Goal: Task Accomplishment & Management: Use online tool/utility

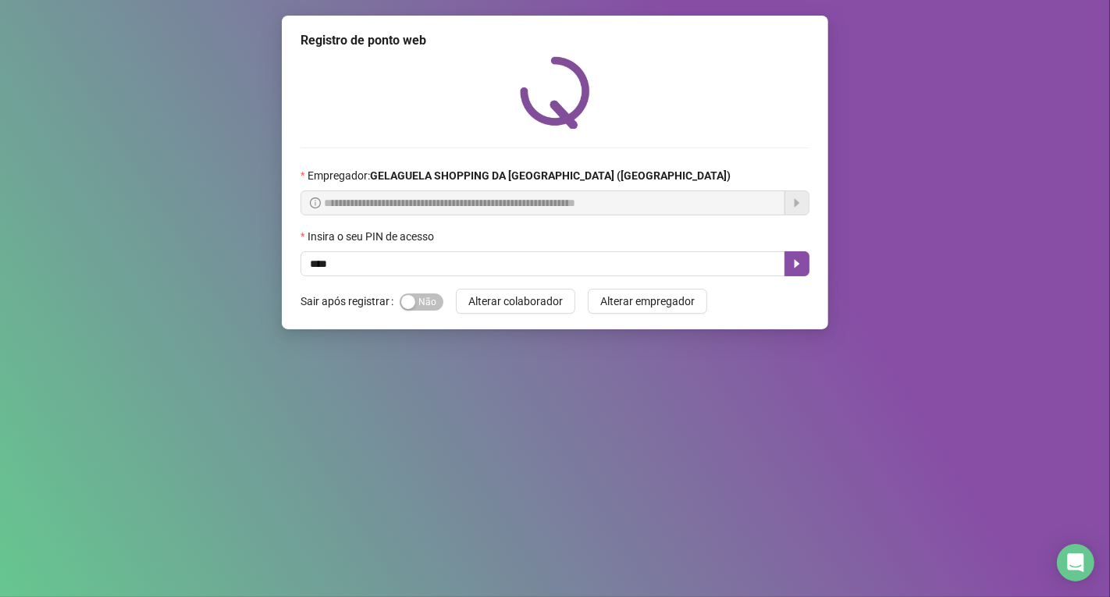
type input "*****"
click at [801, 262] on icon "caret-right" at bounding box center [797, 264] width 12 height 12
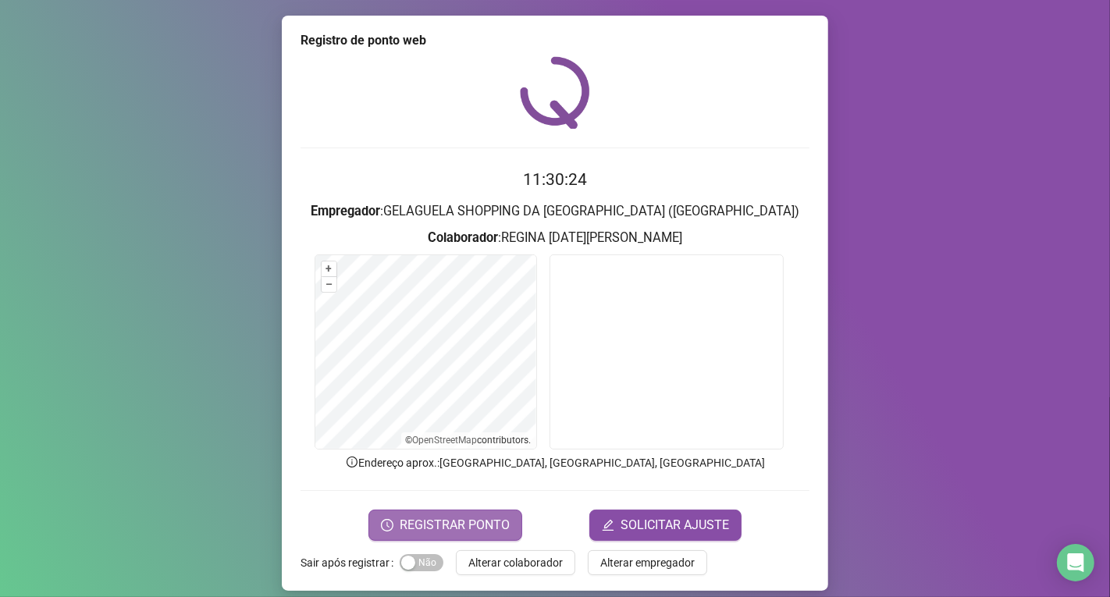
click at [472, 526] on span "REGISTRAR PONTO" at bounding box center [455, 525] width 110 height 19
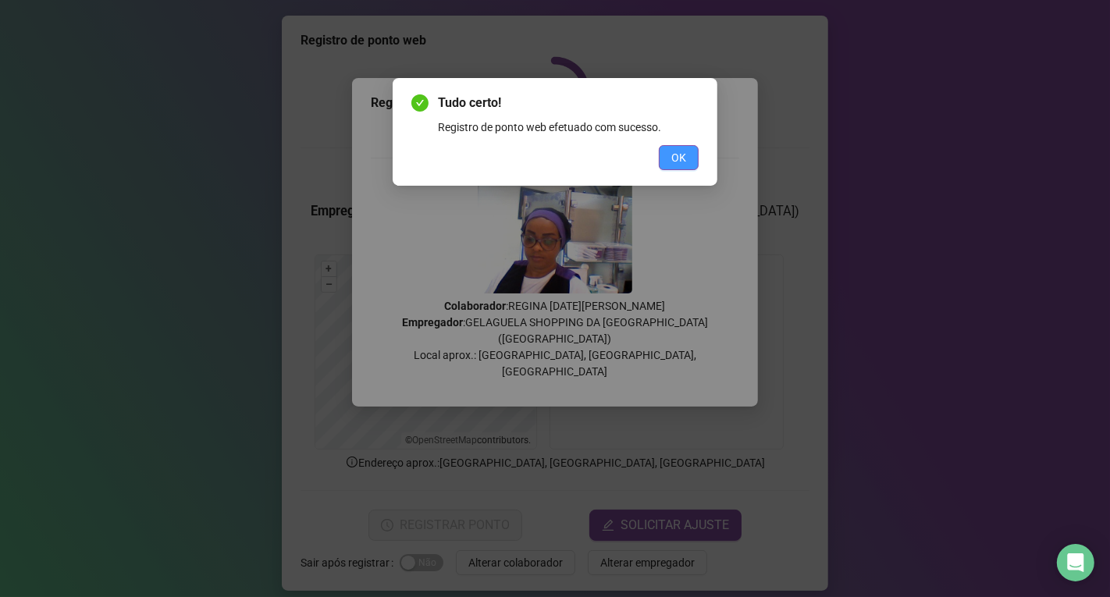
click at [681, 157] on span "OK" at bounding box center [679, 157] width 15 height 17
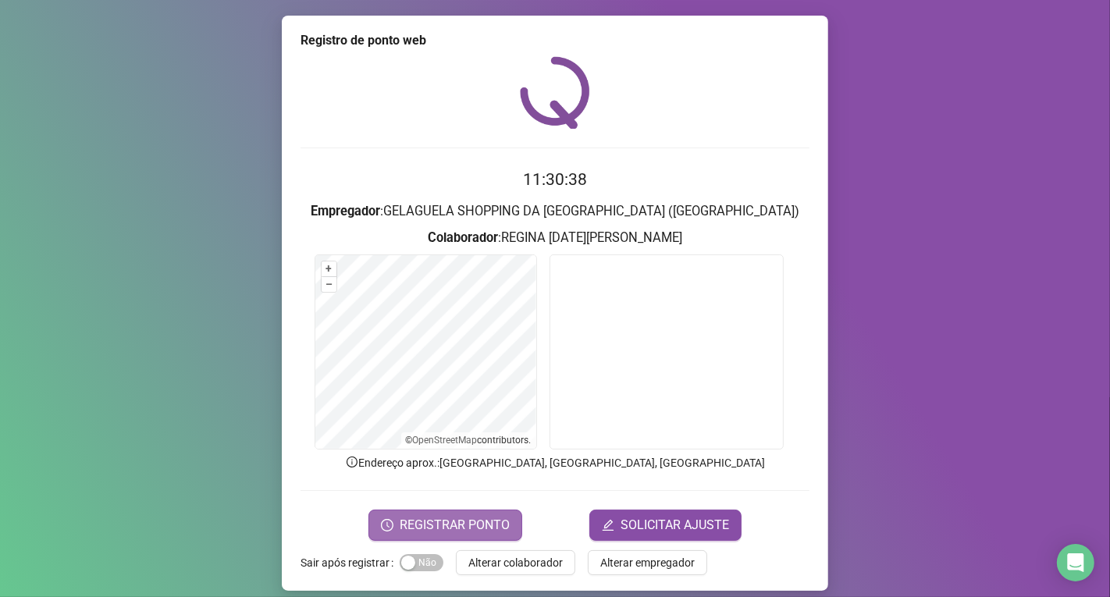
click at [490, 525] on span "REGISTRAR PONTO" at bounding box center [455, 525] width 110 height 19
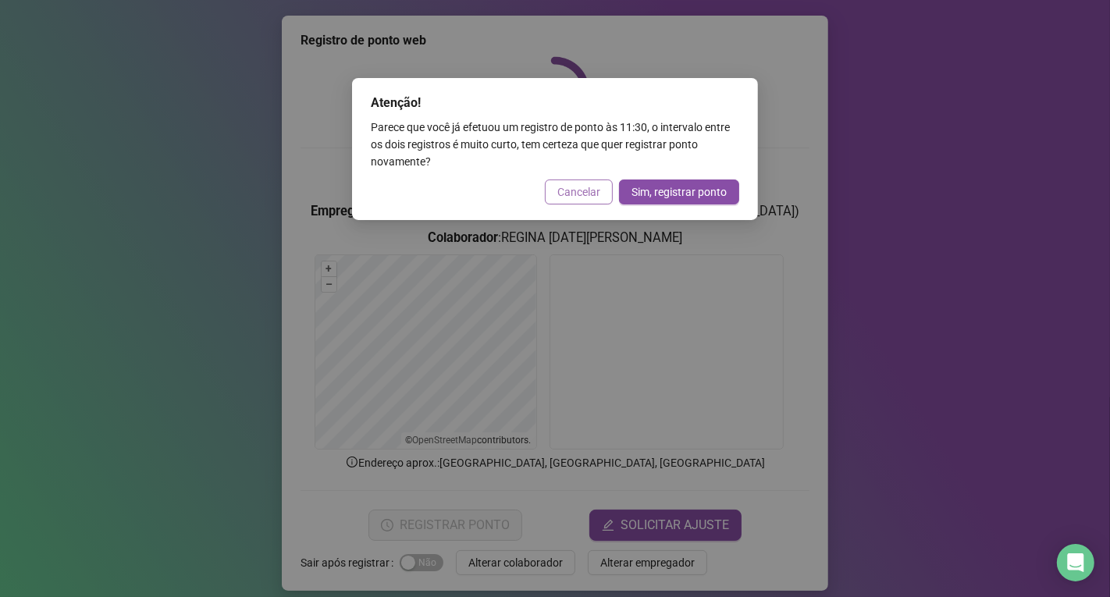
click at [572, 191] on span "Cancelar" at bounding box center [579, 192] width 43 height 17
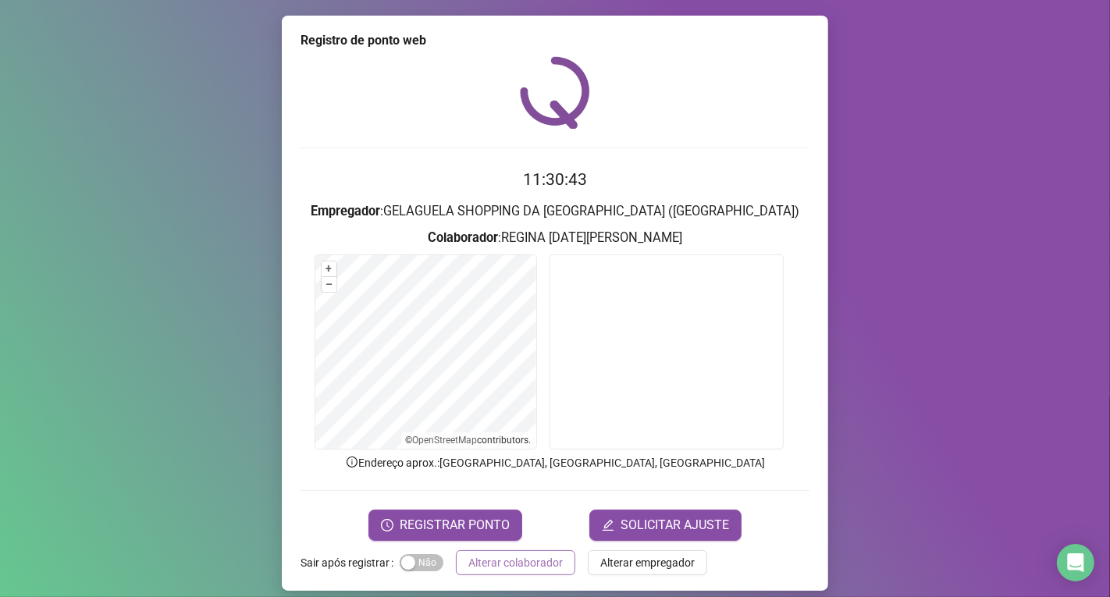
click at [479, 568] on span "Alterar colaborador" at bounding box center [516, 562] width 94 height 17
click at [479, 568] on div "Registro de ponto web 11:30:43 Empregador : GELAGUELA SHOPPING DA [GEOGRAPHIC_D…" at bounding box center [555, 298] width 1110 height 597
